Goal: Entertainment & Leisure: Consume media (video, audio)

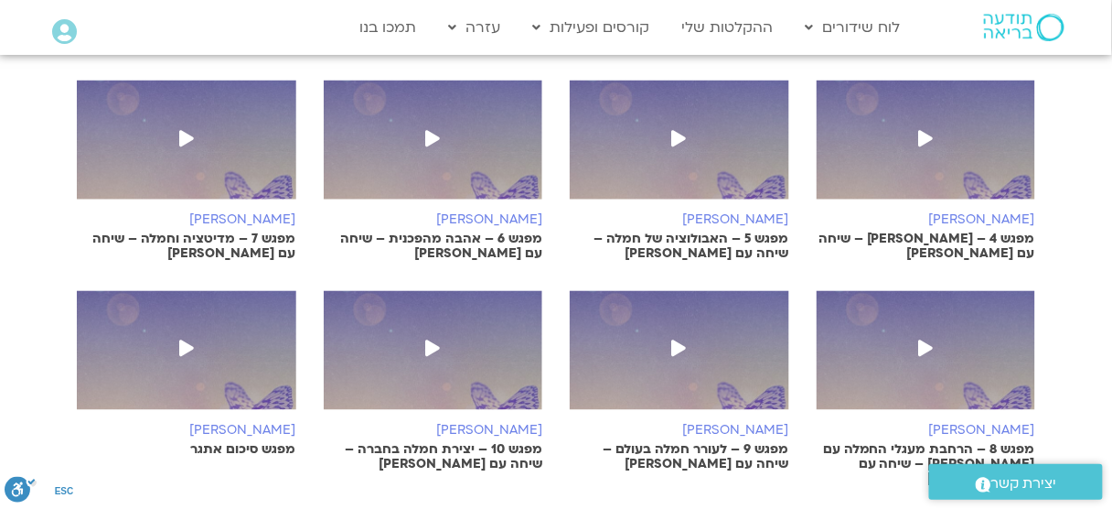
scroll to position [714, 0]
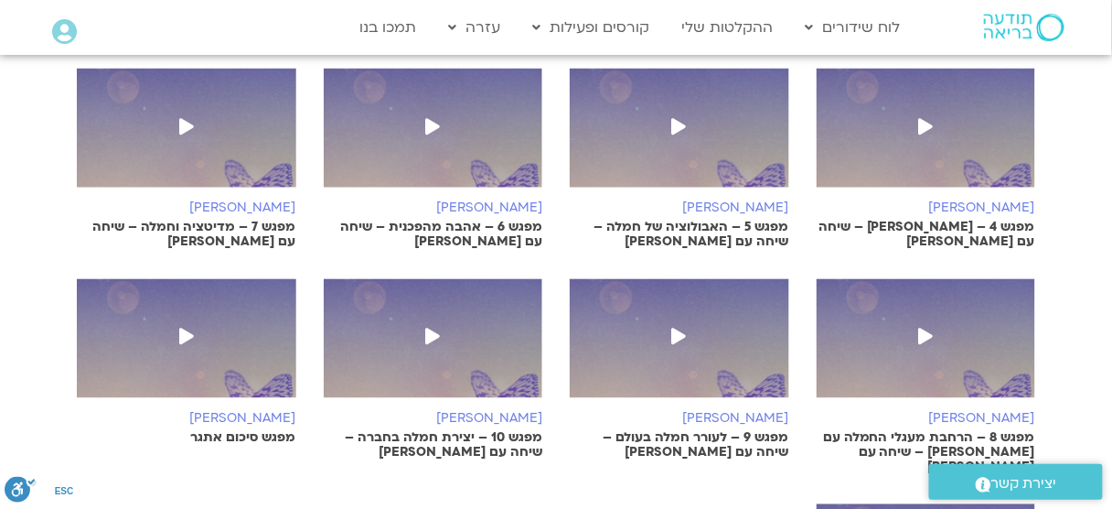
click at [462, 136] on img at bounding box center [434, 137] width 220 height 137
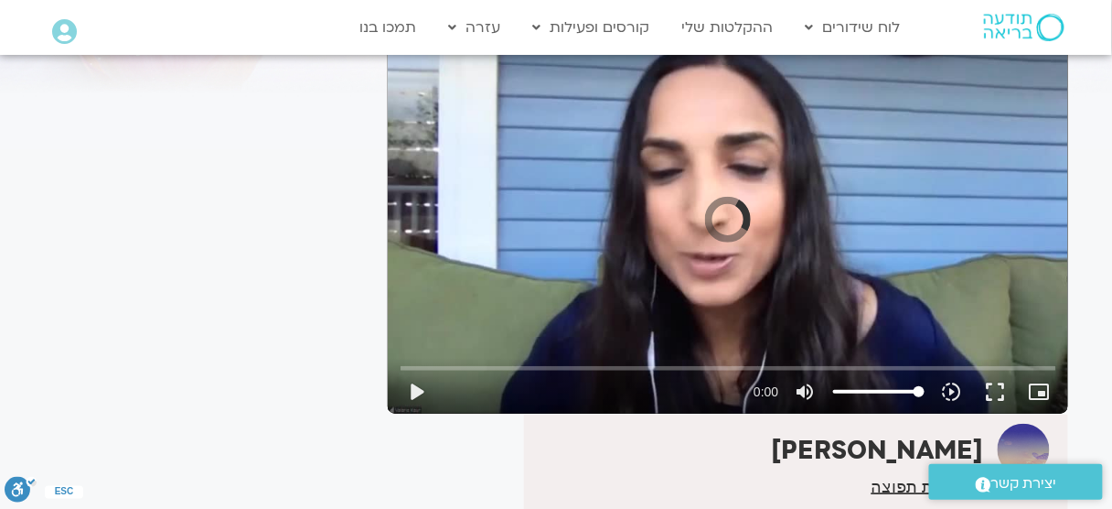
scroll to position [160, 0]
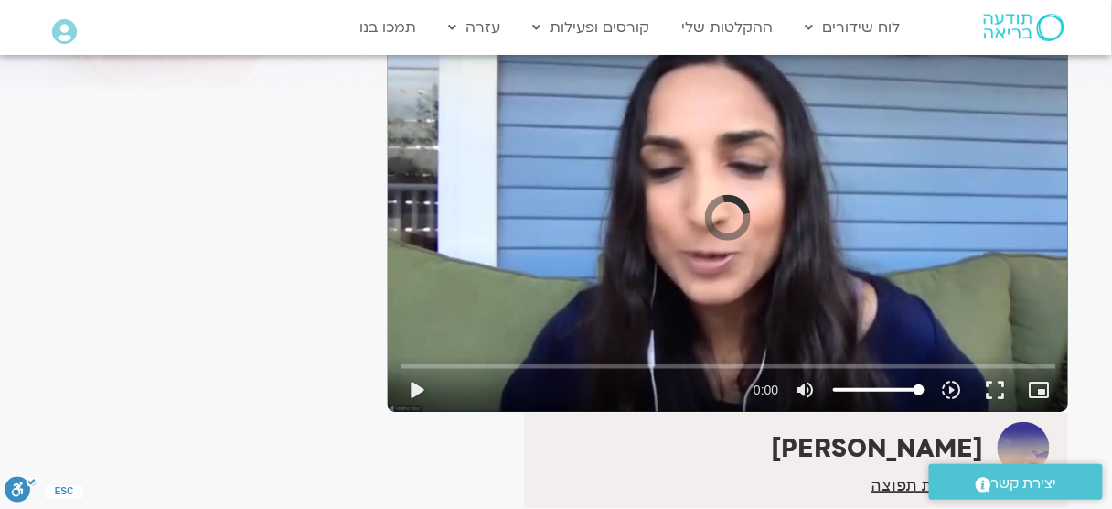
drag, startPoint x: 1123, startPoint y: 101, endPoint x: 1000, endPoint y: 115, distance: 124.3
